Goal: Navigation & Orientation: Find specific page/section

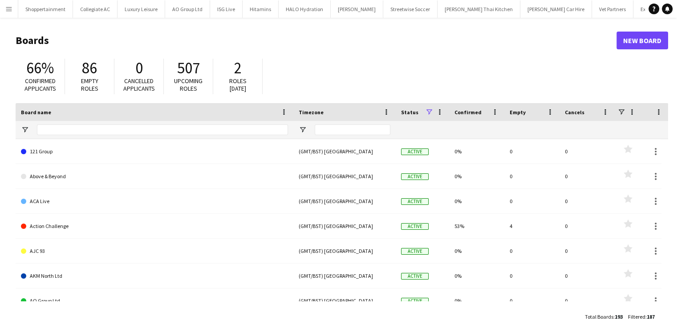
click at [7, 10] on app-icon "Menu" at bounding box center [8, 8] width 7 height 7
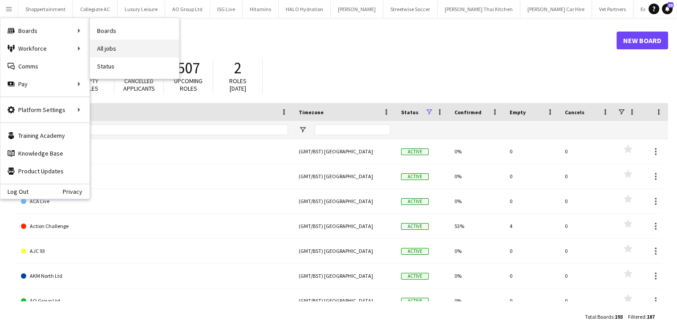
click at [94, 43] on link "All jobs" at bounding box center [134, 49] width 89 height 18
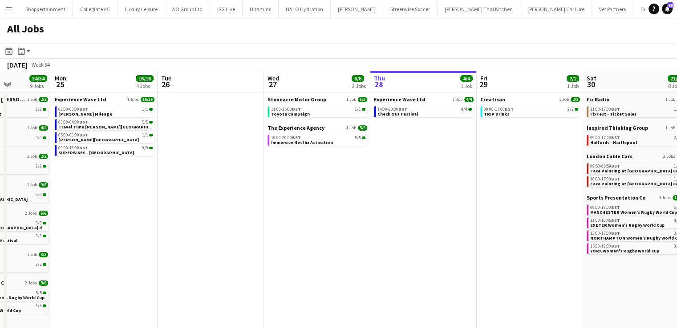
scroll to position [0, 260]
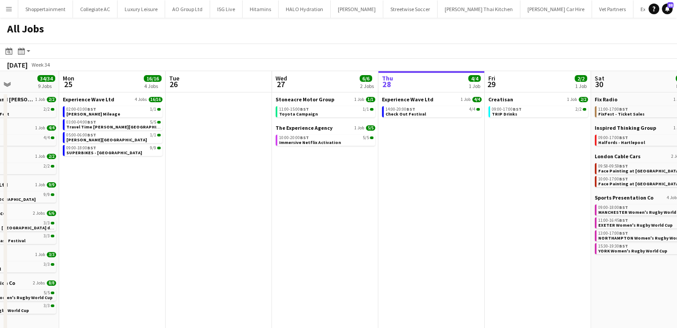
drag, startPoint x: 94, startPoint y: 251, endPoint x: 461, endPoint y: 340, distance: 377.4
click at [461, 328] on html "Menu Boards Boards Boards All jobs Status Workforce Workforce My Workforce Recr…" at bounding box center [338, 223] width 677 height 446
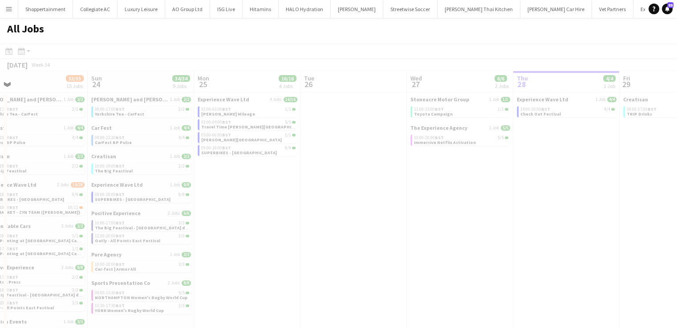
drag, startPoint x: 173, startPoint y: 249, endPoint x: 422, endPoint y: 303, distance: 255.1
click at [422, 303] on app-all-jobs "All Jobs Date picker [DATE] [DATE] [DATE] M [DATE] T [DATE] W [DATE] T [DATE] F…" at bounding box center [338, 232] width 677 height 428
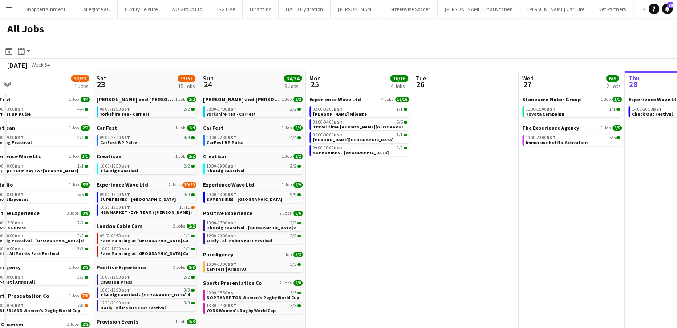
scroll to position [0, 226]
drag, startPoint x: 320, startPoint y: 223, endPoint x: 433, endPoint y: 218, distance: 112.3
click at [433, 218] on app-calendar-viewport "Wed 20 Thu 21 5/5 2 Jobs Fri 22 32/33 11 Jobs Sat 23 53/55 15 Jobs Sun 24 34/34…" at bounding box center [338, 258] width 677 height 375
